Goal: Task Accomplishment & Management: Use online tool/utility

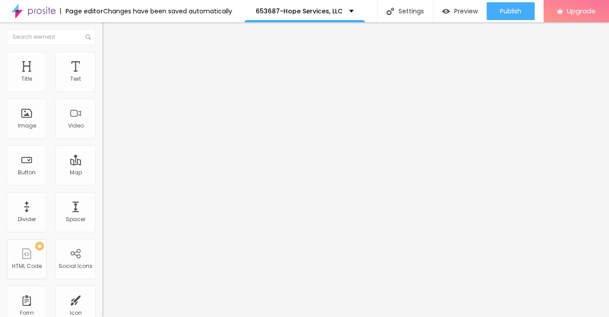
click at [110, 61] on span "Style" at bounding box center [116, 58] width 13 height 8
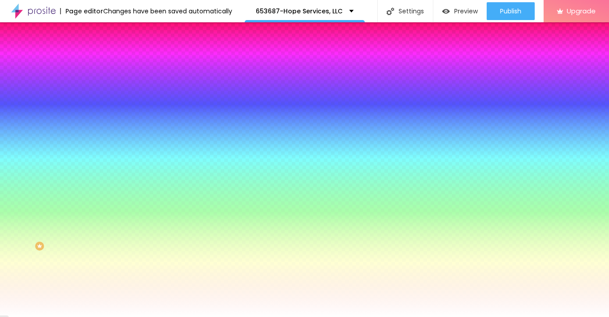
click at [110, 63] on span "Advanced" at bounding box center [124, 67] width 29 height 8
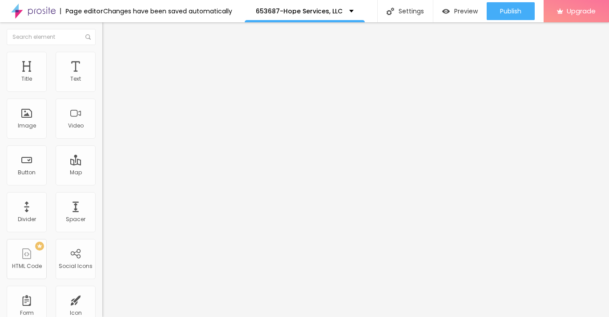
type input "7"
type input "8"
type input "9"
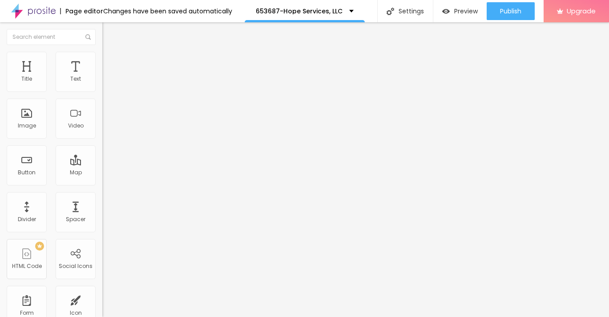
type input "9"
type input "10"
type input "11"
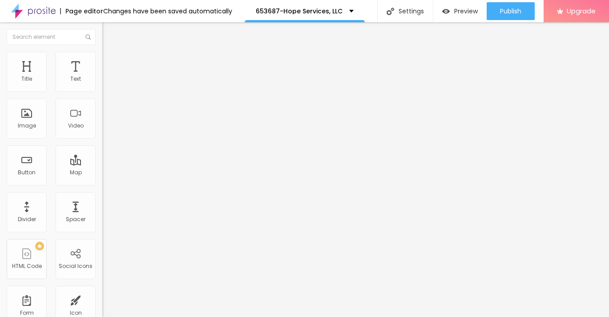
type input "12"
type input "13"
type input "14"
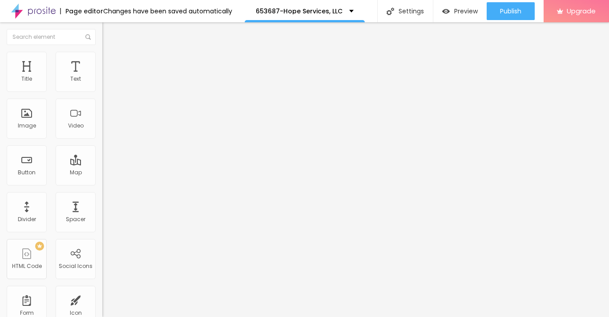
type input "14"
type input "15"
type input "16"
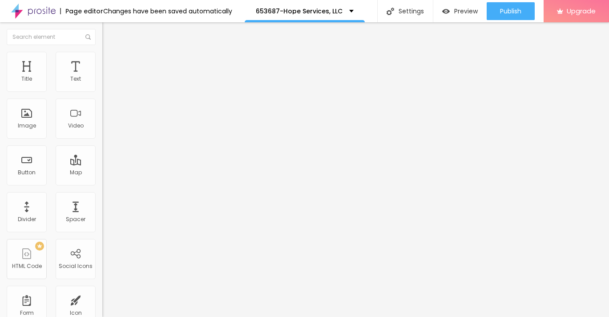
type input "17"
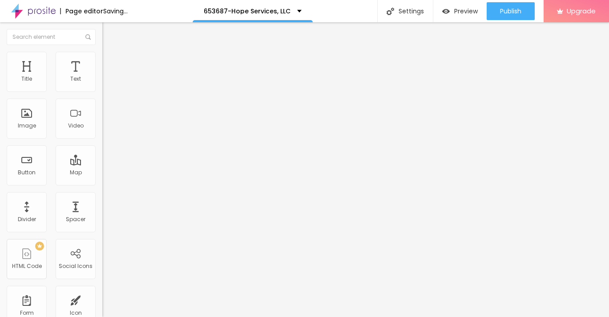
type input "18"
type input "19"
type input "20"
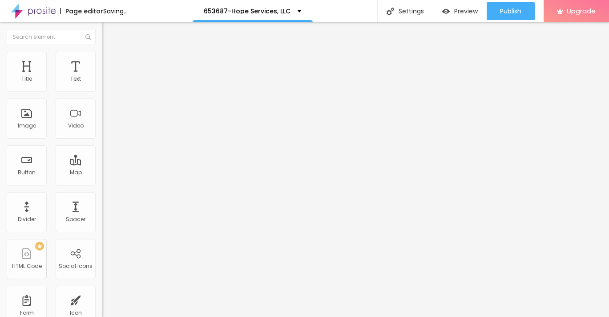
type input "20"
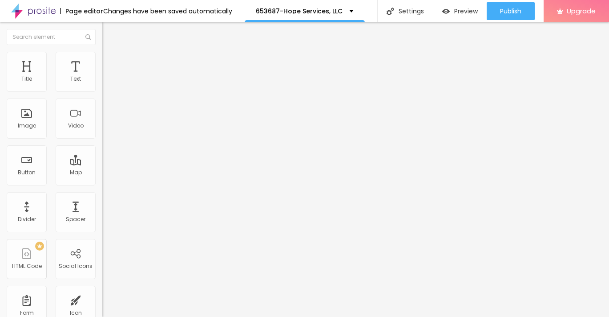
type input "21"
type input "22"
drag, startPoint x: 24, startPoint y: 89, endPoint x: 32, endPoint y: 88, distance: 8.1
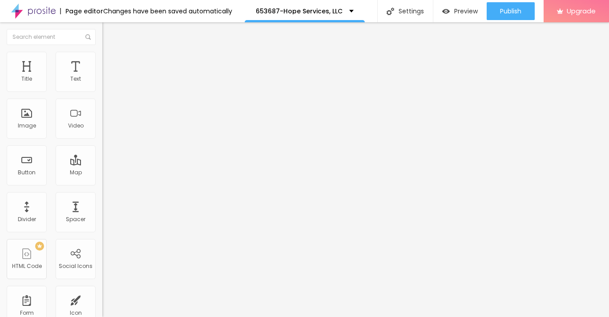
type input "22"
click at [102, 173] on input "range" at bounding box center [130, 176] width 57 height 7
click at [110, 61] on span "Style" at bounding box center [116, 58] width 13 height 8
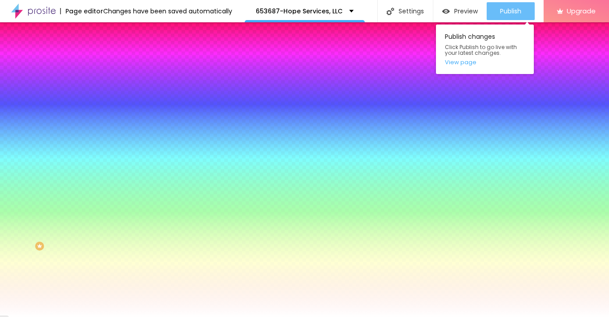
click at [500, 11] on span "Publish" at bounding box center [510, 11] width 21 height 7
